Goal: Task Accomplishment & Management: Use online tool/utility

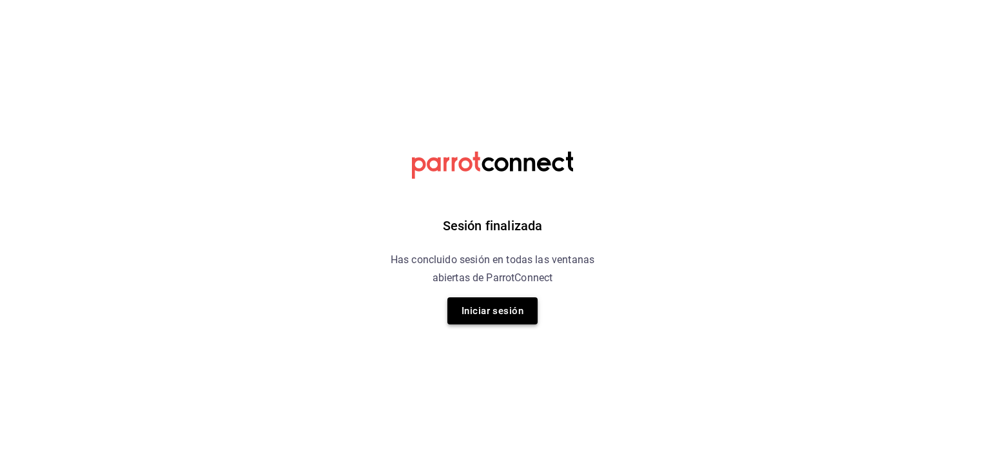
click at [513, 308] on button "Iniciar sesión" at bounding box center [493, 310] width 90 height 27
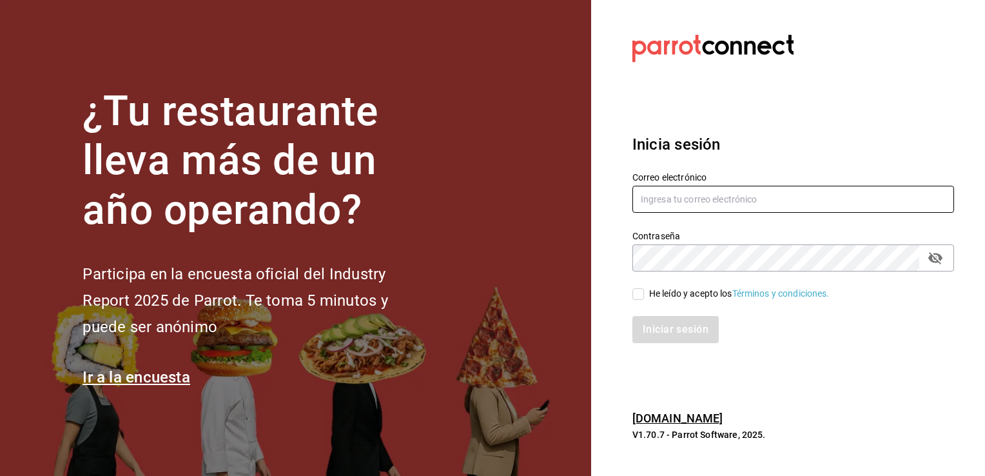
click at [697, 199] on input "text" at bounding box center [794, 199] width 322 height 27
type input "[EMAIL_ADDRESS][DOMAIN_NAME]"
click at [637, 299] on input "He leído y acepto los Términos y condiciones." at bounding box center [639, 294] width 12 height 12
checkbox input "true"
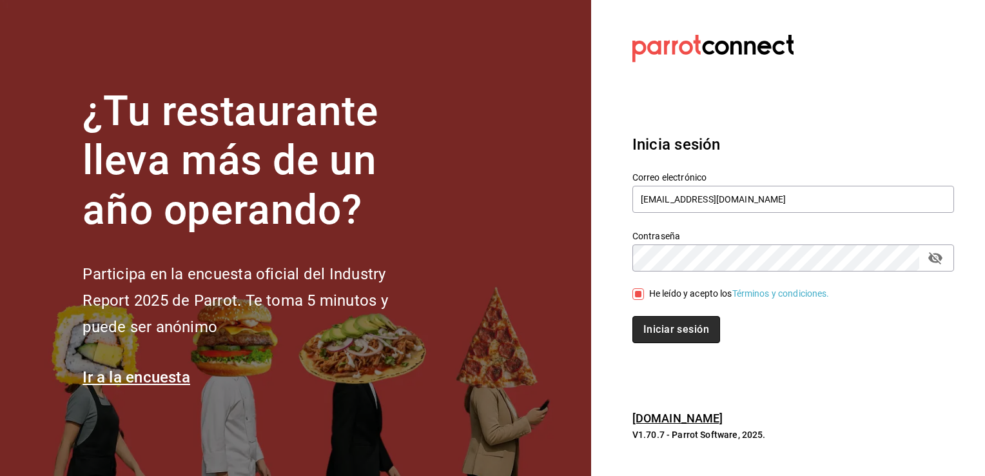
click at [651, 332] on button "Iniciar sesión" at bounding box center [677, 329] width 88 height 27
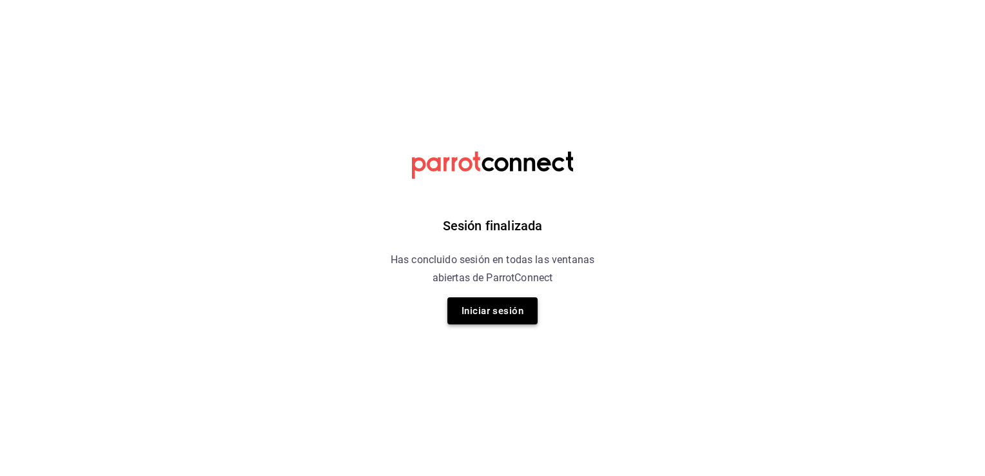
click at [489, 316] on button "Iniciar sesión" at bounding box center [493, 310] width 90 height 27
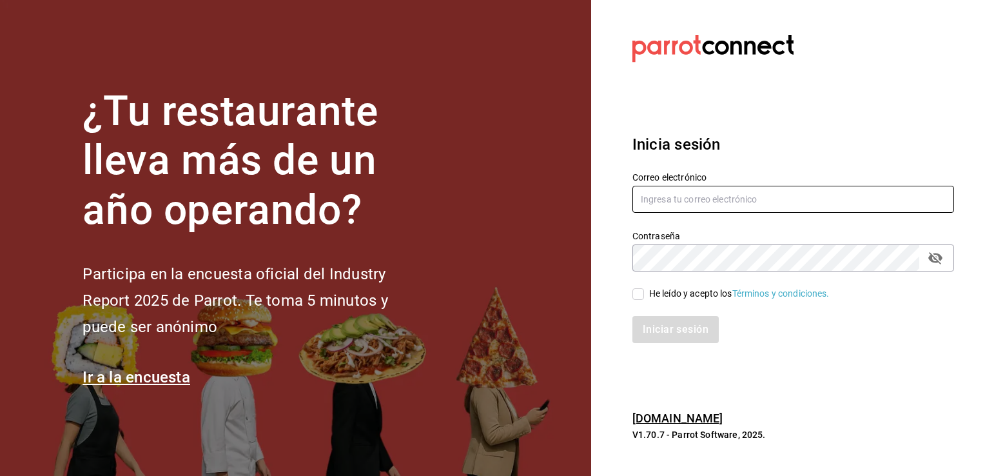
drag, startPoint x: 722, startPoint y: 196, endPoint x: 721, endPoint y: 203, distance: 6.6
click at [722, 196] on input "text" at bounding box center [794, 199] width 322 height 27
type input "[EMAIL_ADDRESS][DOMAIN_NAME]"
click at [637, 297] on input "He leído y acepto los Términos y condiciones." at bounding box center [639, 294] width 12 height 12
checkbox input "true"
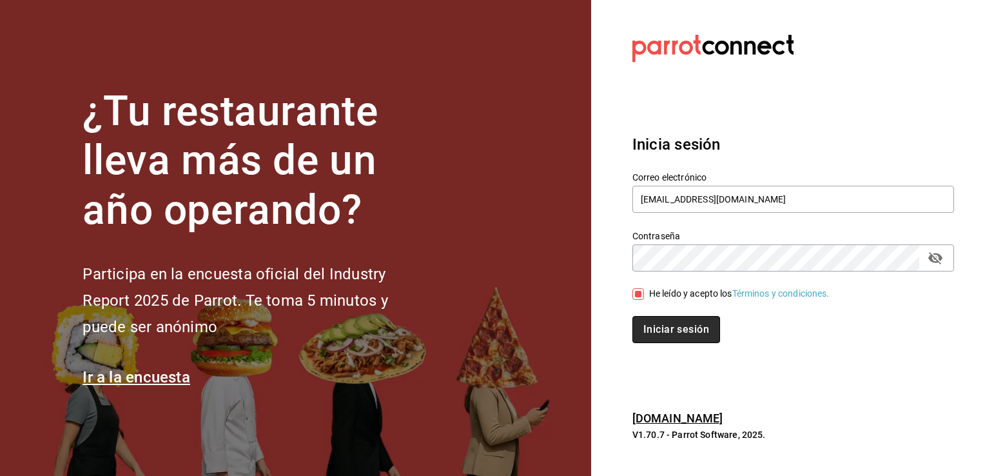
click at [648, 329] on button "Iniciar sesión" at bounding box center [677, 329] width 88 height 27
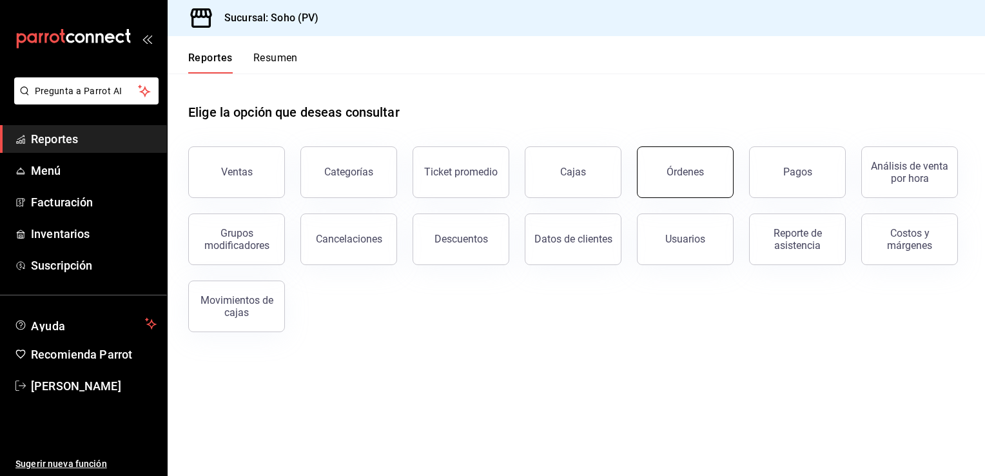
click at [651, 185] on button "Órdenes" at bounding box center [685, 172] width 97 height 52
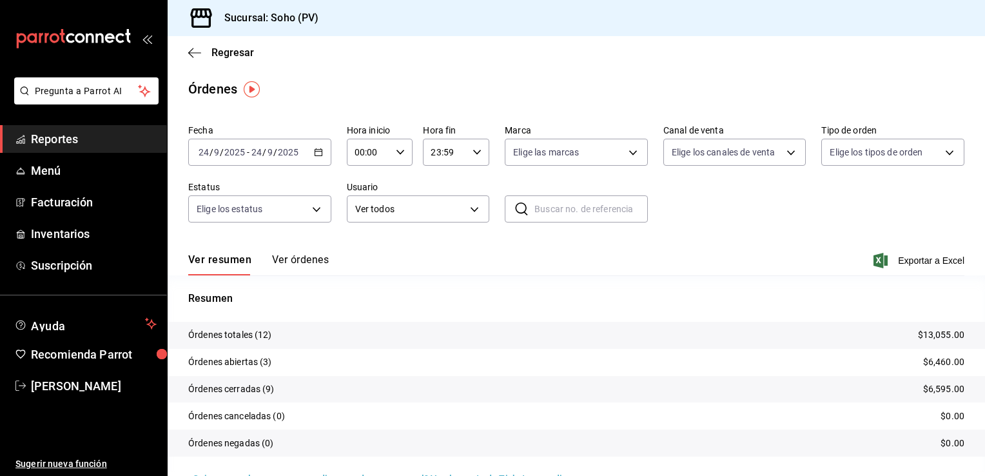
drag, startPoint x: 304, startPoint y: 257, endPoint x: 282, endPoint y: 264, distance: 23.3
click at [304, 257] on button "Ver órdenes" at bounding box center [300, 264] width 57 height 22
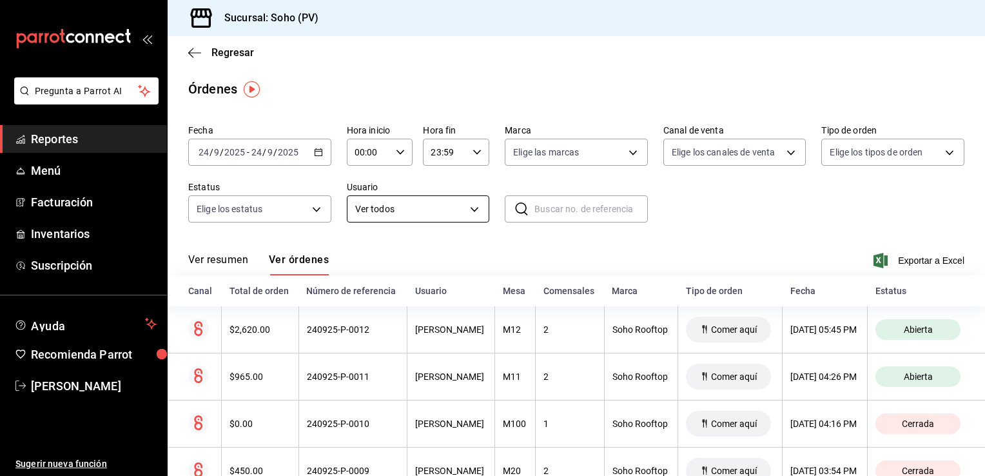
click at [462, 215] on body "Pregunta a Parrot AI Reportes Menú Facturación Inventarios Suscripción Ayuda Re…" at bounding box center [492, 238] width 985 height 476
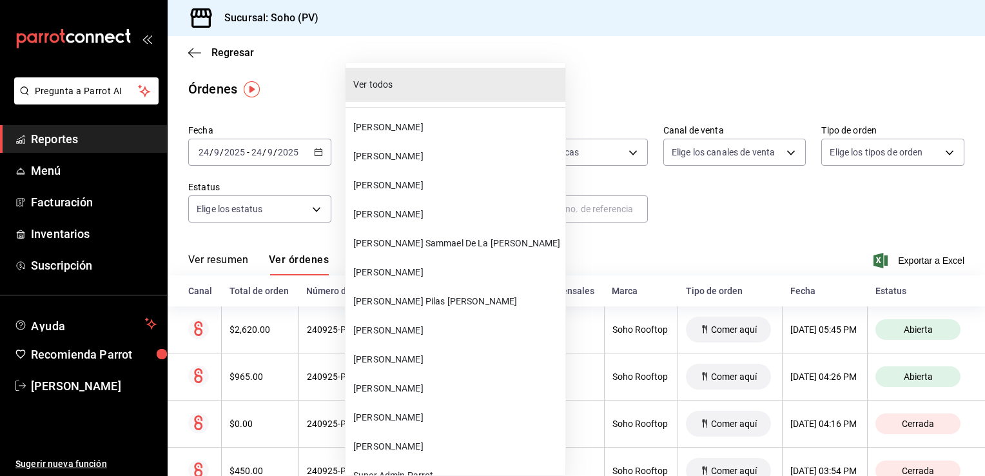
click at [379, 181] on span "[PERSON_NAME]" at bounding box center [456, 186] width 207 height 14
type input "eb4d2775-da3b-4065-b0f5-2f23c82e0ef3"
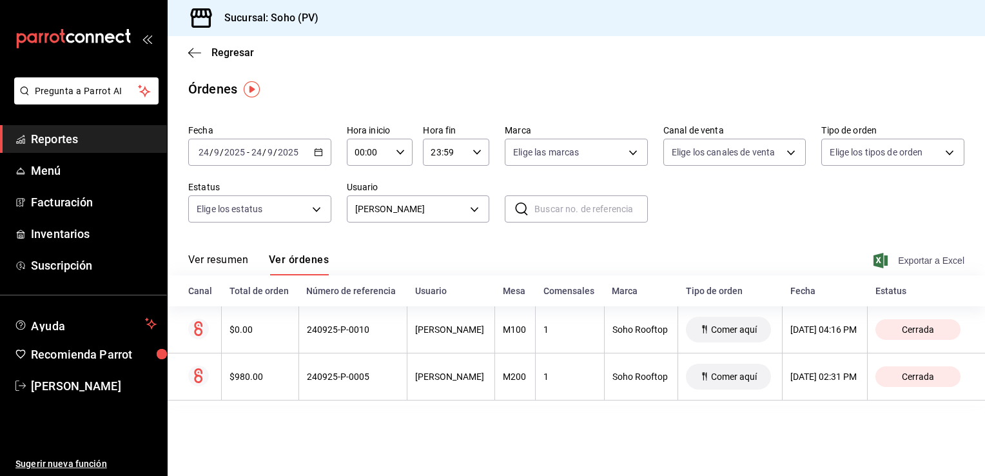
click at [916, 258] on span "Exportar a Excel" at bounding box center [920, 260] width 88 height 15
